Goal: Subscribe to service/newsletter

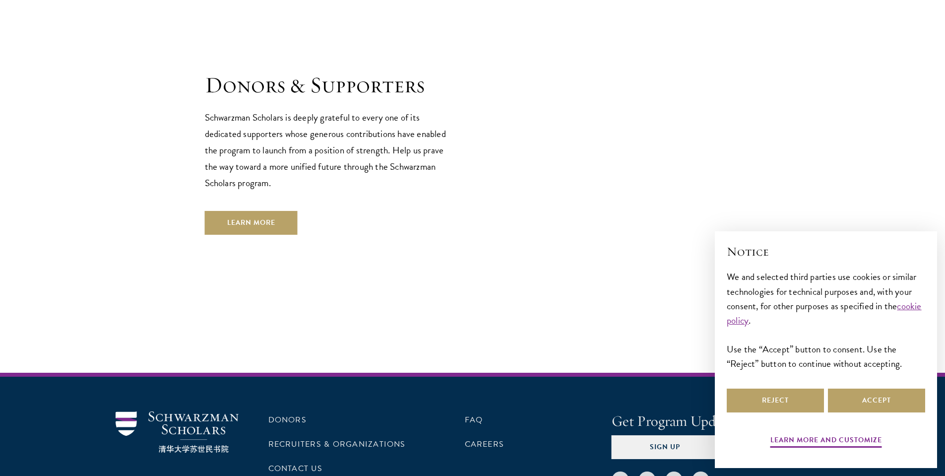
scroll to position [2906, 0]
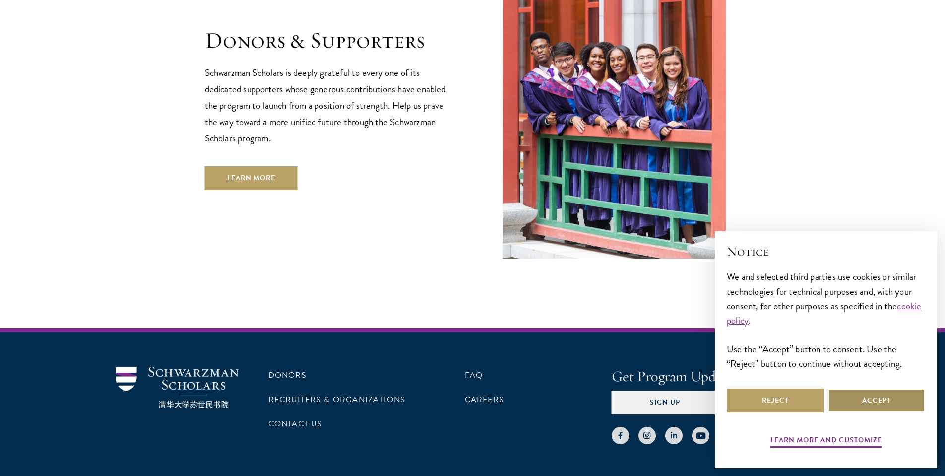
click at [874, 400] on button "Accept" at bounding box center [876, 400] width 97 height 24
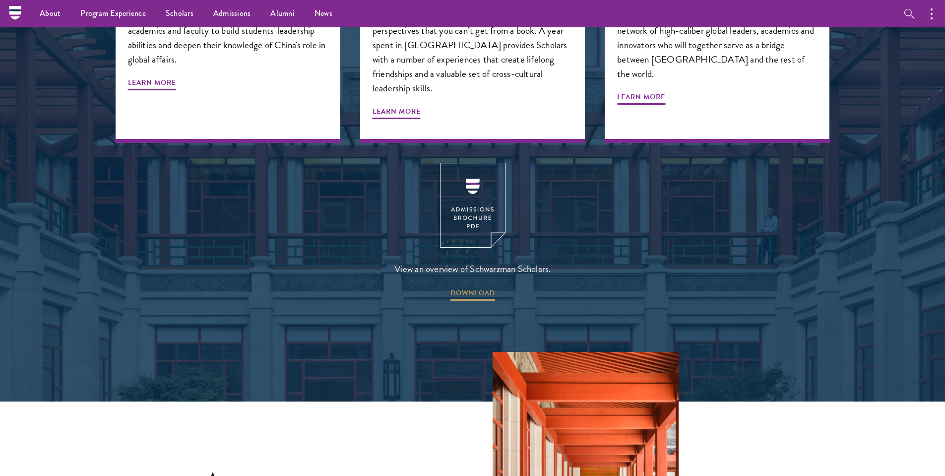
scroll to position [1299, 0]
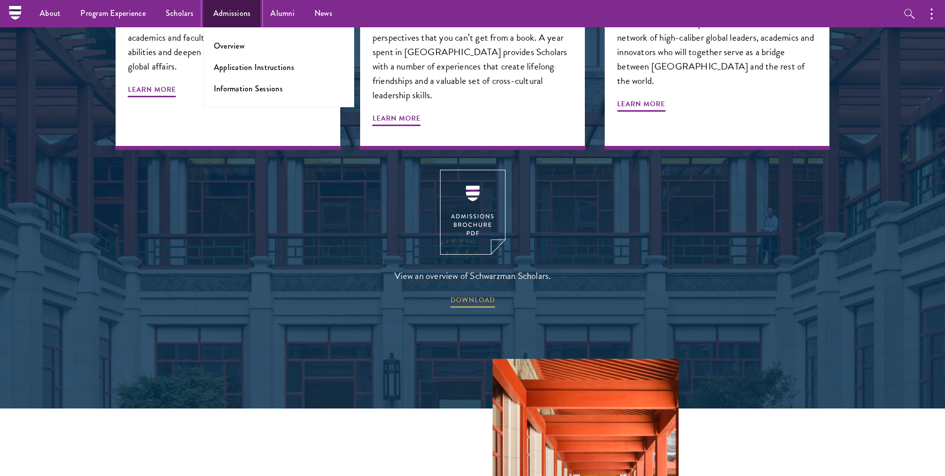
click at [250, 14] on link "Admissions" at bounding box center [232, 13] width 58 height 27
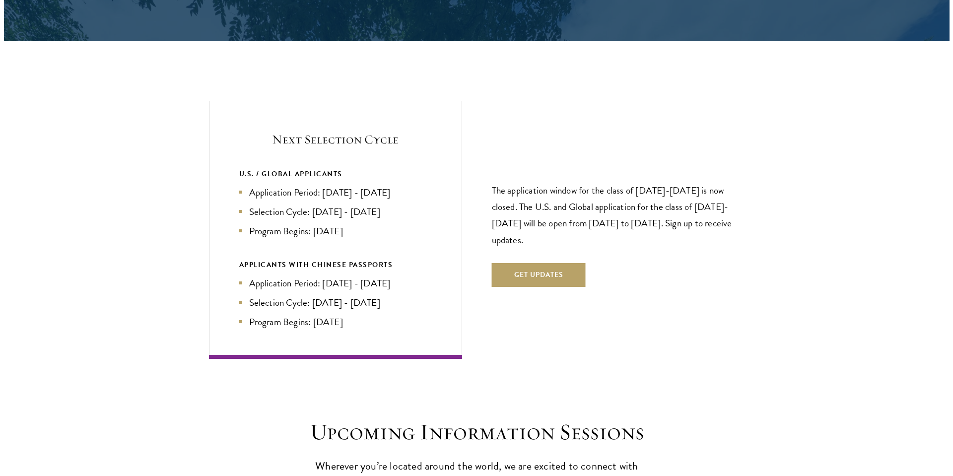
scroll to position [2084, 0]
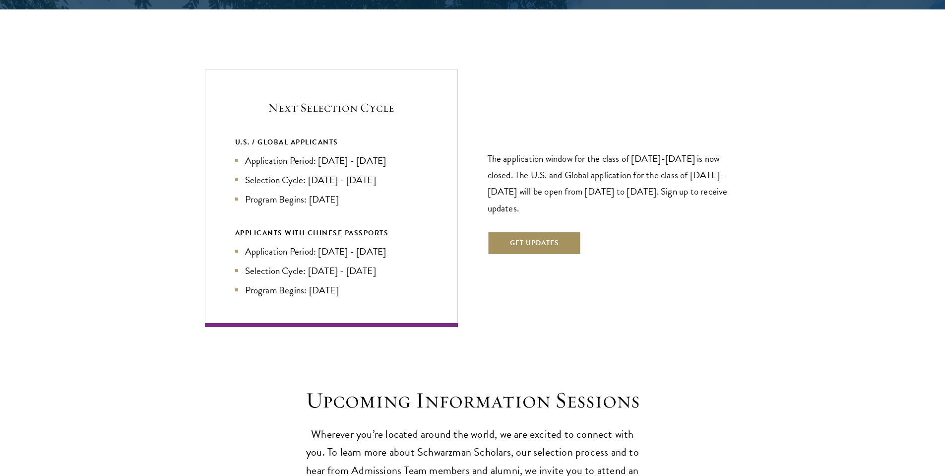
click at [539, 231] on button "Get Updates" at bounding box center [535, 243] width 94 height 24
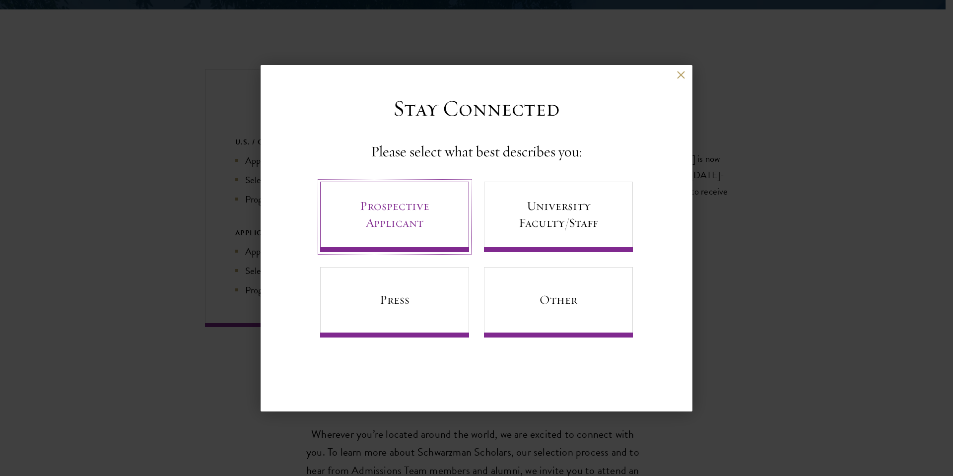
click at [427, 224] on link "Prospective Applicant" at bounding box center [394, 217] width 149 height 70
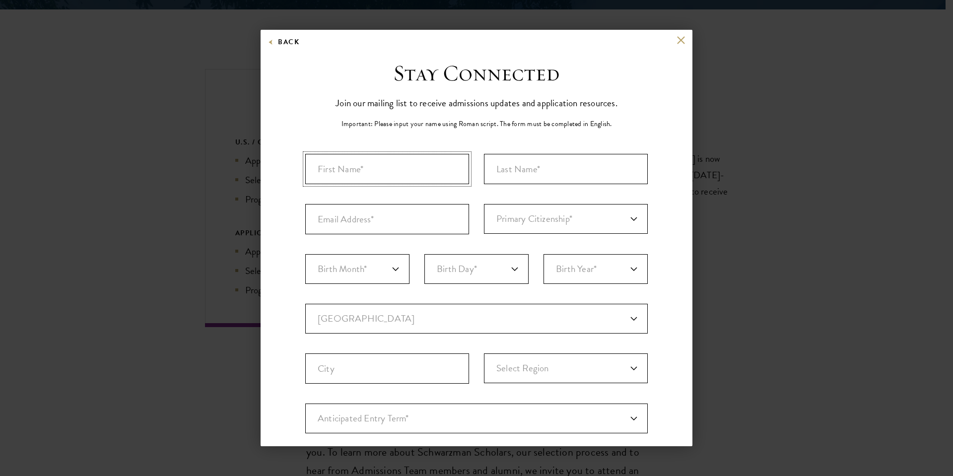
click at [399, 174] on input "First Name*" at bounding box center [387, 169] width 164 height 30
type input "[PERSON_NAME]"
type input "Abudho"
type input "[EMAIL_ADDRESS][DOMAIN_NAME]"
select select "KE"
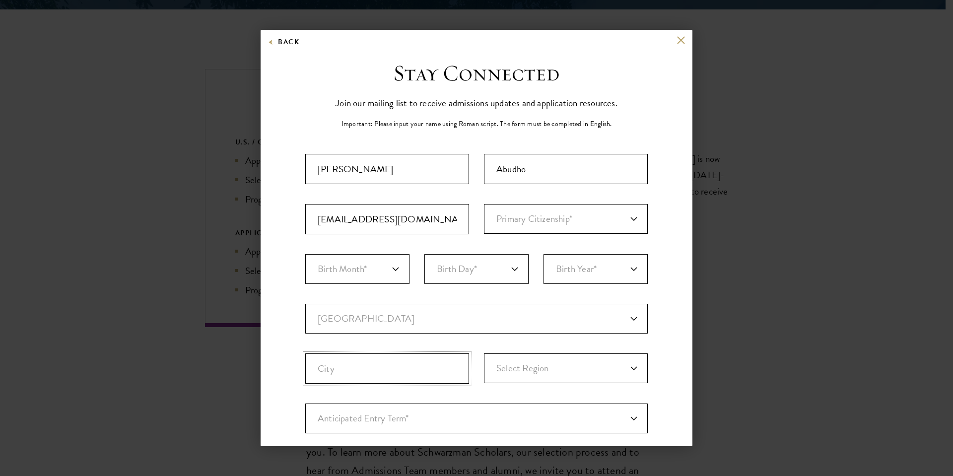
type input "[GEOGRAPHIC_DATA]"
select select
select select "KE"
click at [484, 204] on select "Primary Citizenship* [GEOGRAPHIC_DATA] [DEMOGRAPHIC_DATA] [DEMOGRAPHIC_DATA] [D…" at bounding box center [566, 219] width 164 height 30
select select "08"
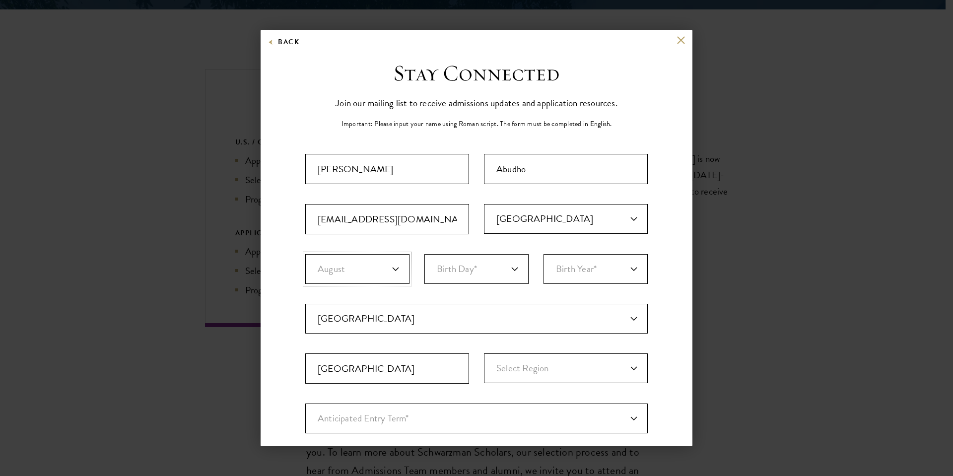
click at [305, 254] on select "Birth Month* January February March April May June July August September Octobe…" at bounding box center [357, 269] width 104 height 30
select select "21"
click at [424, 254] on select "Birth Day* 1 2 3 4 5 6 7 8 9 10 11 12 13 14 15 16 17 18 19 20 21 22 23 24 25 26…" at bounding box center [476, 269] width 104 height 30
select select "2001"
click at [543, 254] on select "Birth Year* [DEMOGRAPHIC_DATA] [DEMOGRAPHIC_DATA] [DEMOGRAPHIC_DATA] [DEMOGRAPH…" at bounding box center [595, 269] width 104 height 30
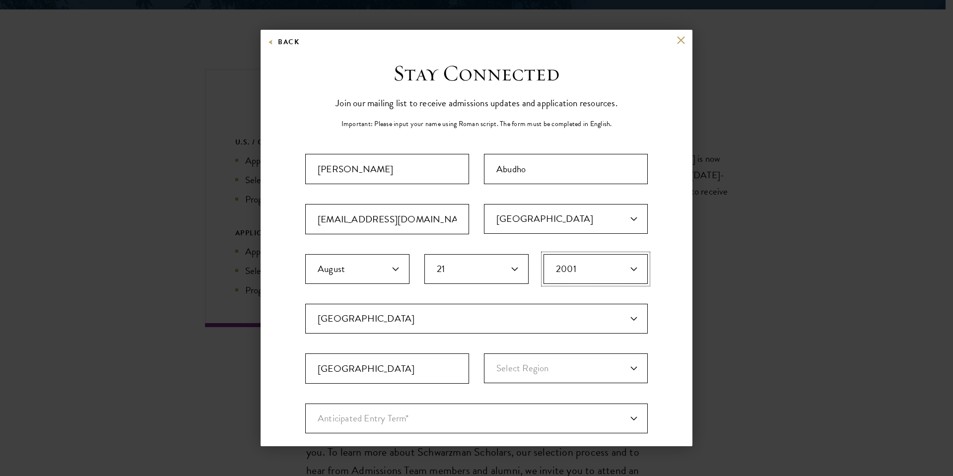
scroll to position [60, 0]
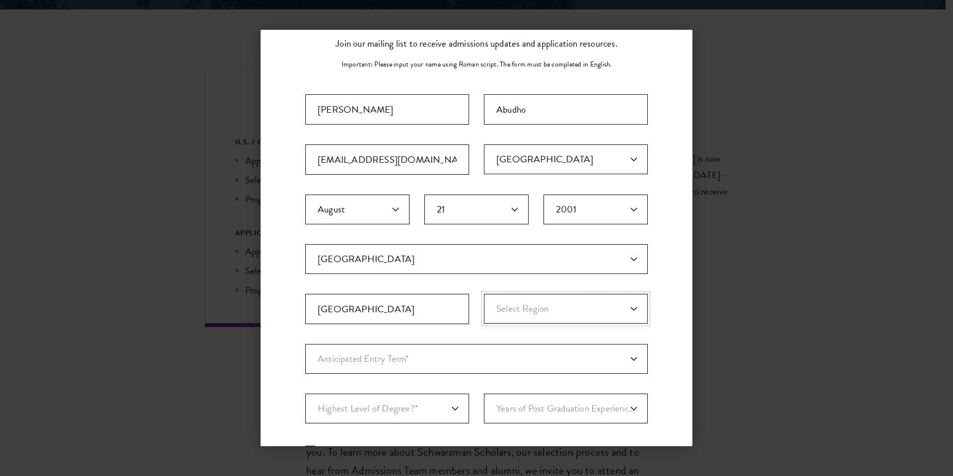
select select "[GEOGRAPHIC_DATA]"
click at [484, 294] on select "Select Region [GEOGRAPHIC_DATA] [GEOGRAPHIC_DATA] [GEOGRAPHIC_DATA] [GEOGRAPHIC…" at bounding box center [566, 309] width 164 height 30
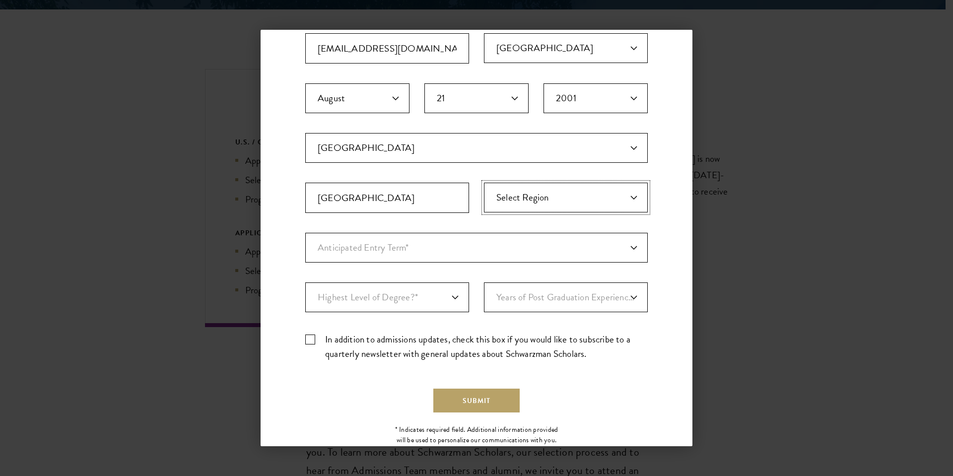
scroll to position [179, 0]
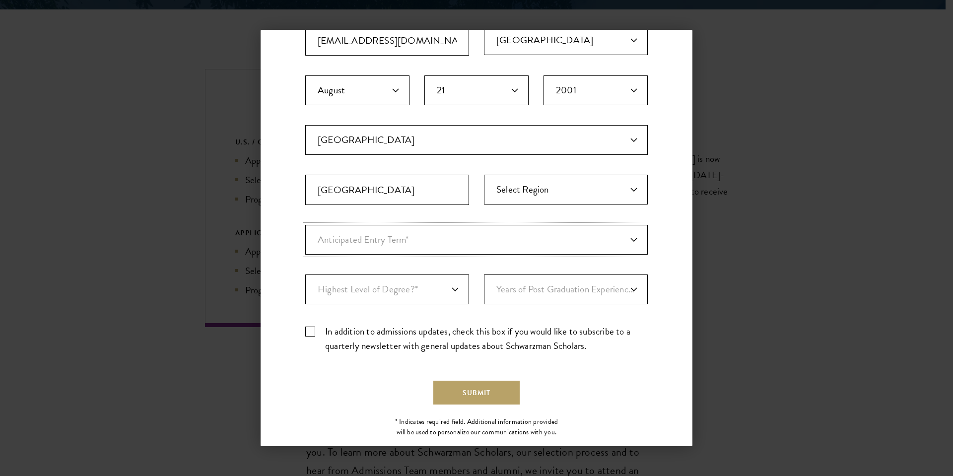
select select "e64b8ab3-eabb-4867-96d5-7e6b4840665f"
click at [305, 225] on select "Anticipated Entry Term* [DATE] (Application opens [DATE]) Just Exploring" at bounding box center [476, 240] width 342 height 30
select select "baef124f-e103-44b1-8ca6-5d0669438e44"
click at [305, 274] on select "Highest Level of Degree?* PHD Bachelor's Master's Current Undergraduate Student" at bounding box center [387, 289] width 164 height 30
select select "1"
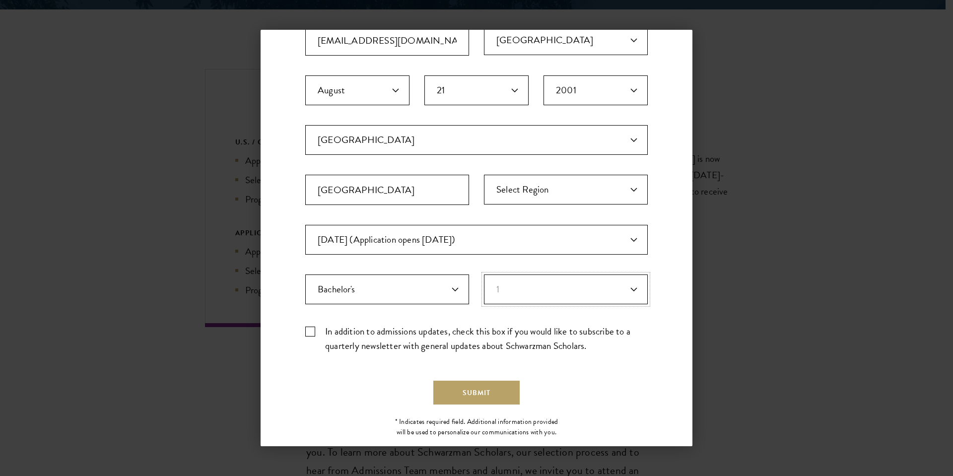
click at [484, 274] on select "Years of Post Graduation Experience?* 1 2 3 4 5 6 7 8 9 10" at bounding box center [566, 289] width 164 height 30
click at [341, 336] on label "In addition to admissions updates, check this box if you would like to subscrib…" at bounding box center [476, 338] width 342 height 29
click at [341, 330] on input "In addition to admissions updates, check this box if you would like to subscrib…" at bounding box center [476, 327] width 342 height 6
checkbox input "true"
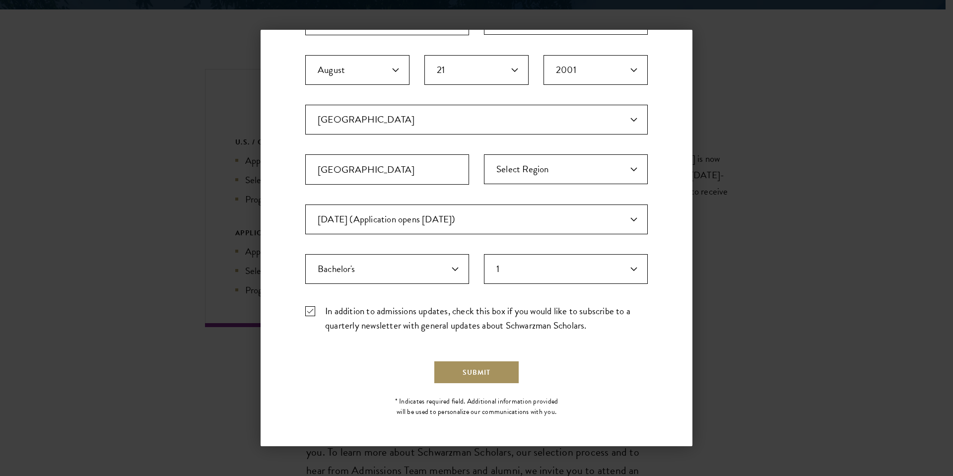
click at [505, 373] on button "Submit" at bounding box center [476, 372] width 86 height 24
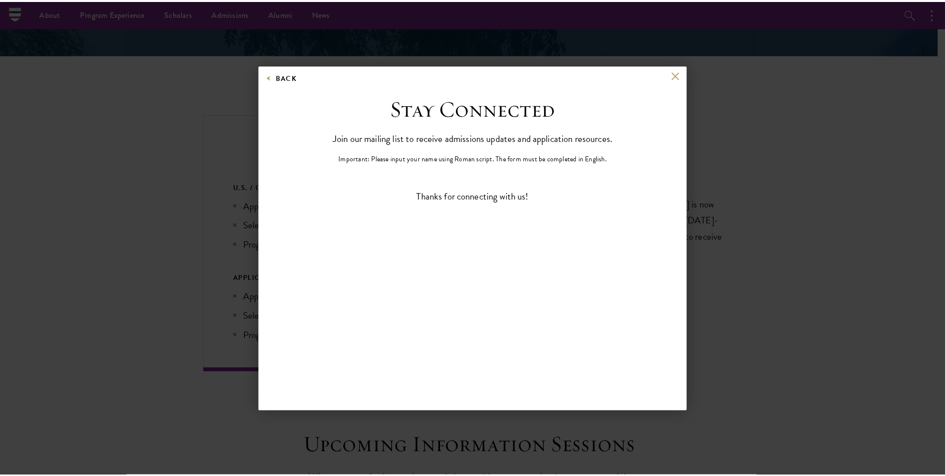
scroll to position [0, 0]
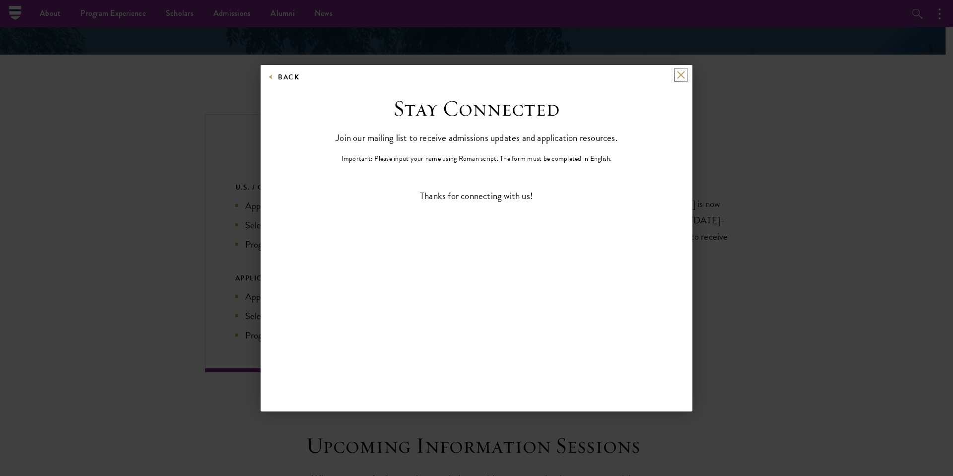
click at [678, 78] on button at bounding box center [680, 75] width 8 height 8
